Goal: Task Accomplishment & Management: Use online tool/utility

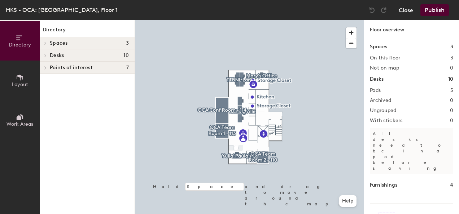
click at [407, 13] on button "Close" at bounding box center [405, 10] width 14 height 12
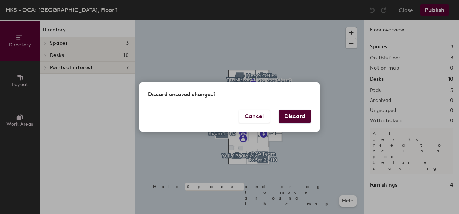
click at [301, 113] on button "Discard" at bounding box center [294, 117] width 32 height 14
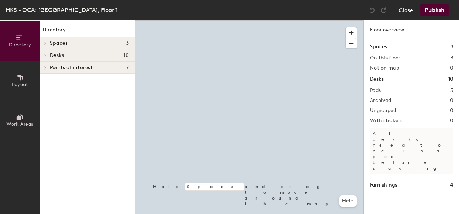
click at [407, 11] on button "Close" at bounding box center [405, 10] width 14 height 12
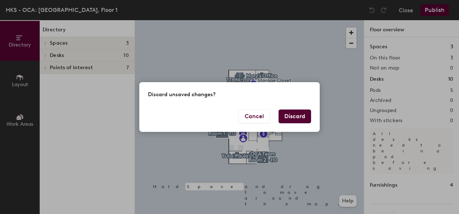
click at [295, 115] on button "Discard" at bounding box center [294, 117] width 32 height 14
